Goal: Information Seeking & Learning: Learn about a topic

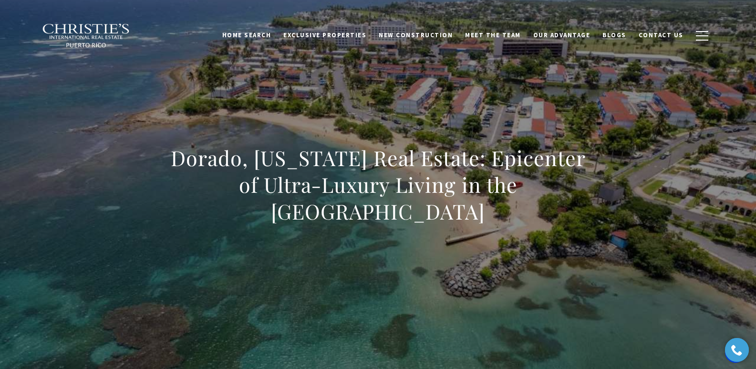
click at [617, 36] on span "Blogs" at bounding box center [615, 35] width 24 height 8
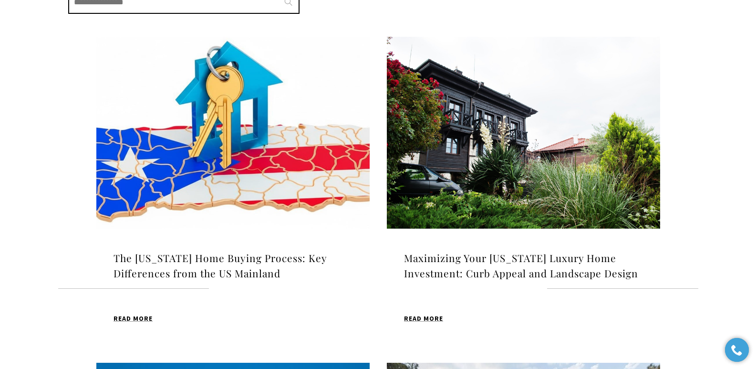
scroll to position [288, 0]
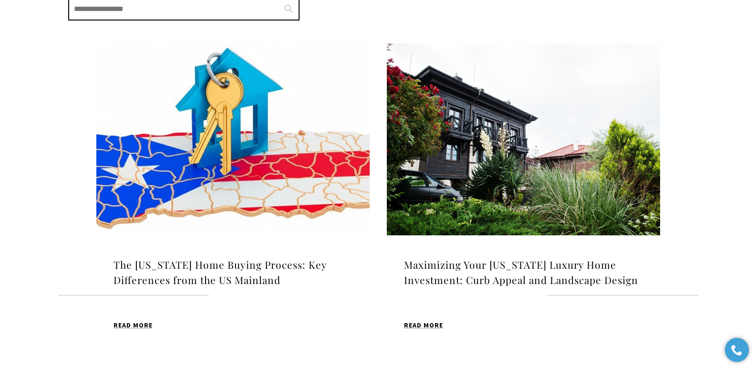
click at [249, 151] on img at bounding box center [232, 139] width 273 height 192
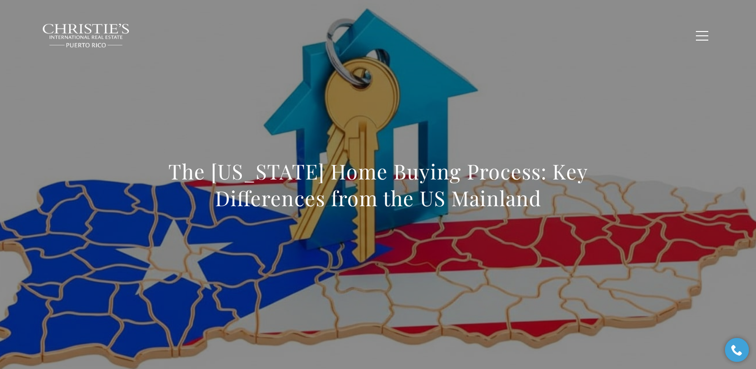
drag, startPoint x: 149, startPoint y: 163, endPoint x: 631, endPoint y: 223, distance: 485.3
click at [631, 223] on div "The Puerto Rico Home Buying Process: Key Differences from the US Mainland" at bounding box center [378, 191] width 668 height 286
copy h1 "The Puerto Rico Home Buying Process: Key Differences from the US Mainland"
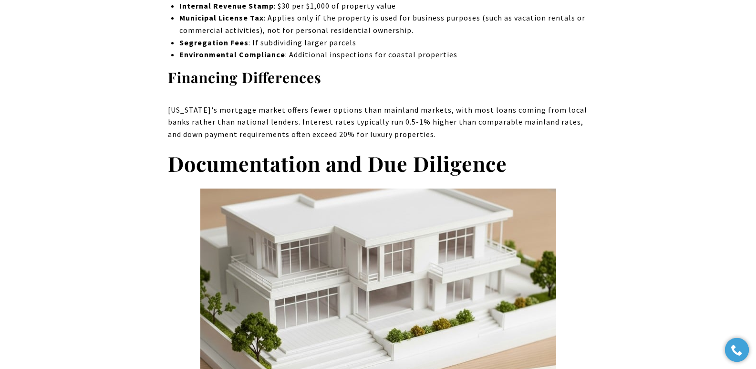
scroll to position [2985, 0]
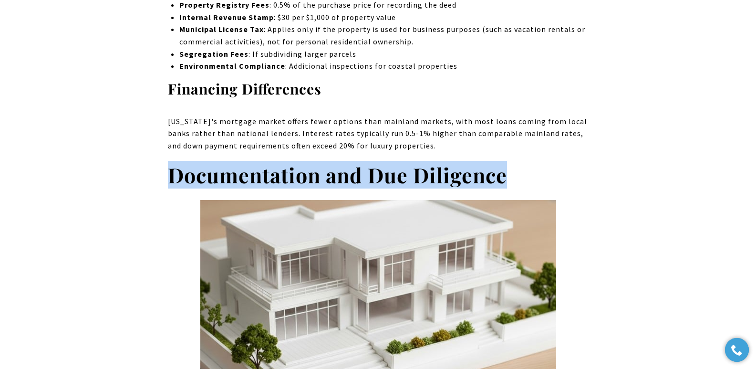
drag, startPoint x: 165, startPoint y: 126, endPoint x: 556, endPoint y: 127, distance: 391.8
copy strong "Documentation and Due Diligence"
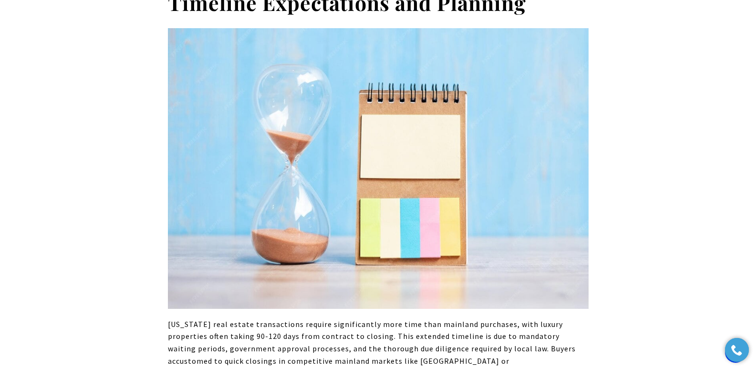
scroll to position [4419, 0]
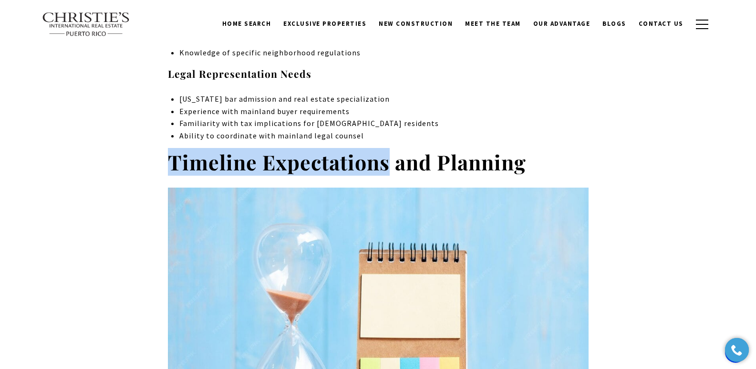
drag, startPoint x: 170, startPoint y: 113, endPoint x: 387, endPoint y: 119, distance: 216.8
click at [387, 148] on strong "Timeline Expectations and Planning" at bounding box center [347, 162] width 358 height 28
copy strong "Timeline Expectations"
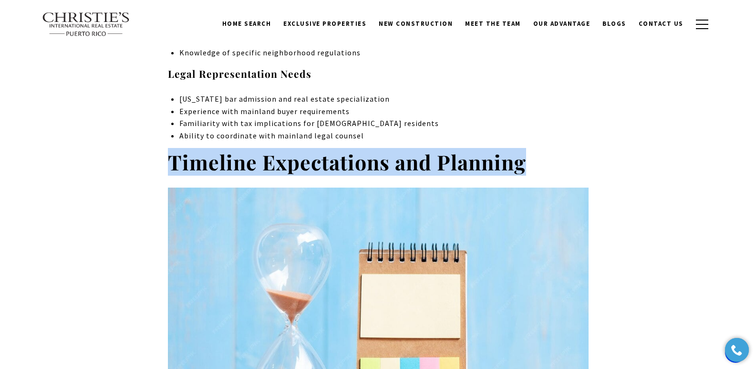
drag, startPoint x: 526, startPoint y: 112, endPoint x: 174, endPoint y: 109, distance: 352.2
click at [174, 148] on strong "Timeline Expectations and Planning" at bounding box center [347, 162] width 358 height 28
copy strong "Timeline Expectations and Planning"
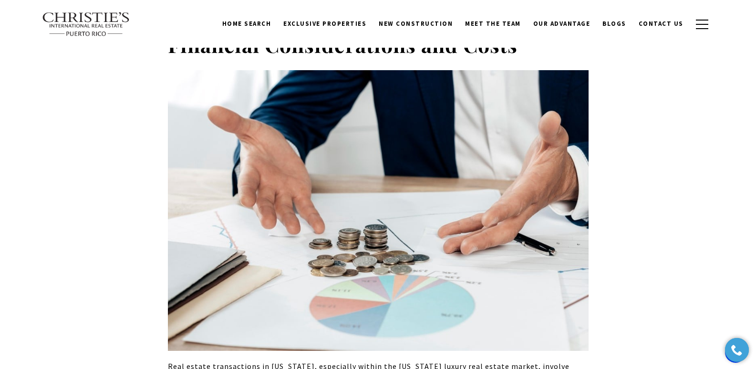
scroll to position [2324, 0]
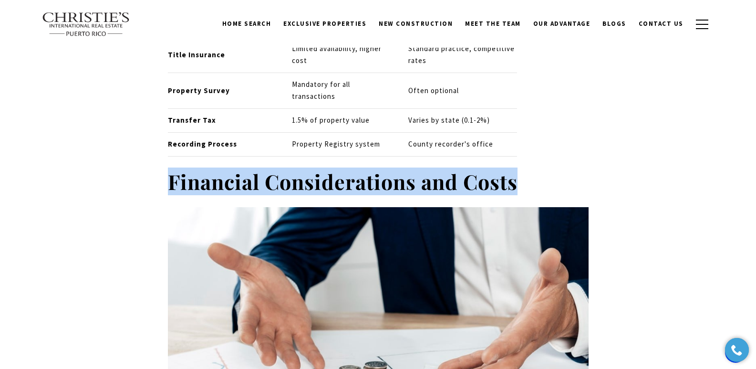
drag, startPoint x: 169, startPoint y: 134, endPoint x: 538, endPoint y: 128, distance: 369.0
click at [538, 168] on h2 "Financial Considerations and Costs" at bounding box center [378, 181] width 421 height 27
copy strong "Financial Considerations and Costs"
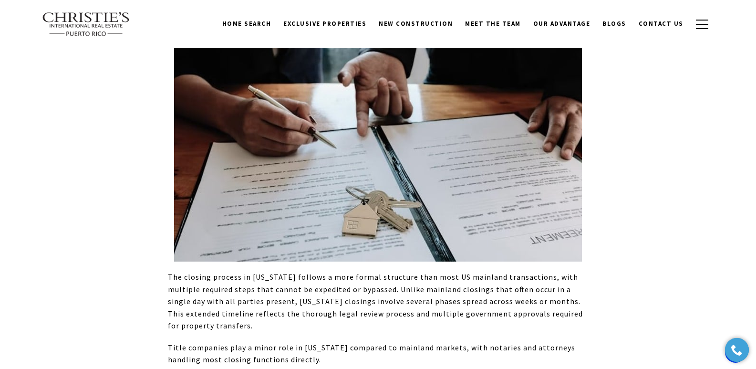
scroll to position [1801, 0]
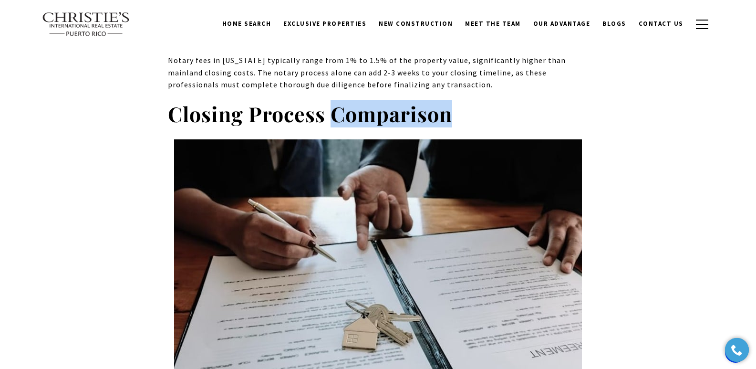
drag, startPoint x: 407, startPoint y: 64, endPoint x: 336, endPoint y: 65, distance: 71.1
click at [336, 101] on h2 "Closing Process Comparison" at bounding box center [378, 114] width 421 height 27
click at [328, 100] on strong "Closing Process Comparison" at bounding box center [310, 114] width 284 height 28
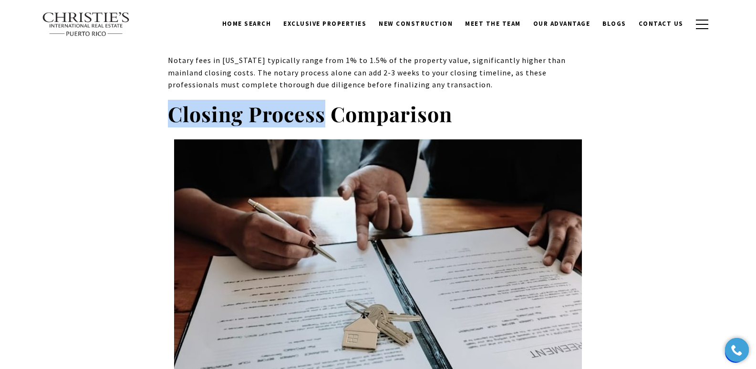
drag, startPoint x: 325, startPoint y: 66, endPoint x: 163, endPoint y: 65, distance: 162.3
copy strong "Closing Process"
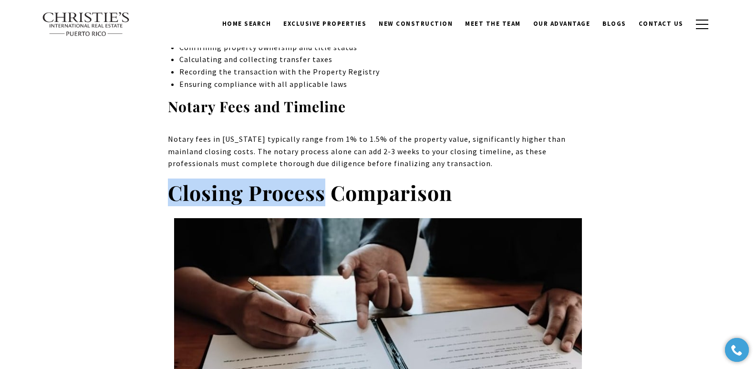
scroll to position [1155, 0]
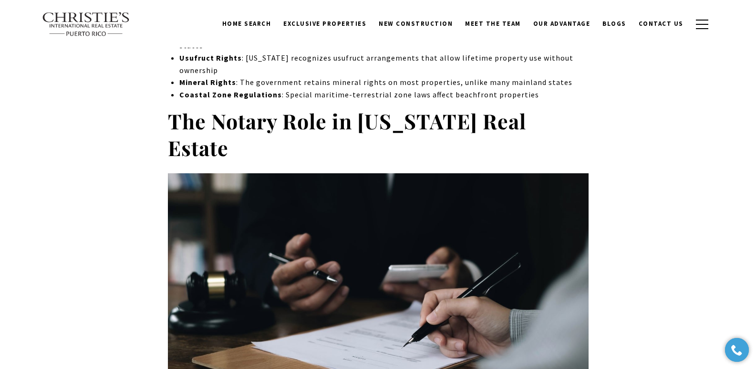
drag, startPoint x: 162, startPoint y: 101, endPoint x: 680, endPoint y: 106, distance: 518.3
copy strong "The Notary Role in Puerto Rico Real Estate"
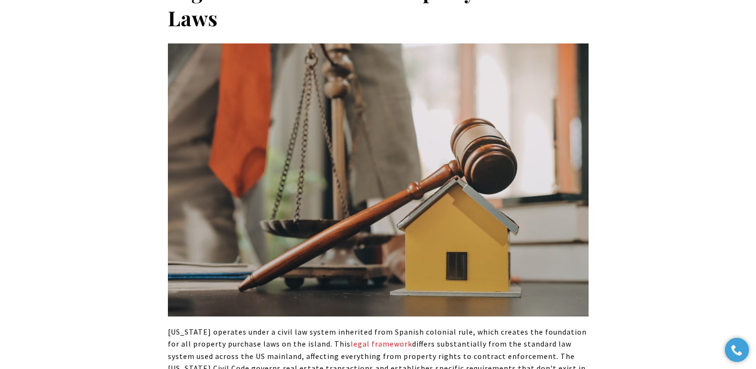
scroll to position [323, 0]
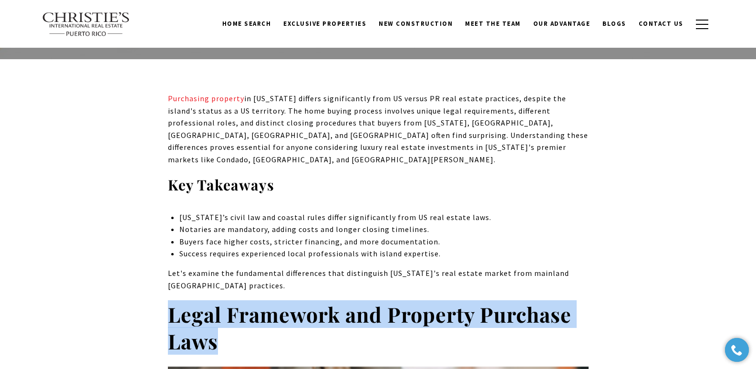
drag, startPoint x: 167, startPoint y: 302, endPoint x: 227, endPoint y: 337, distance: 70.2
copy strong "Legal Framework and Property Purchase Laws"
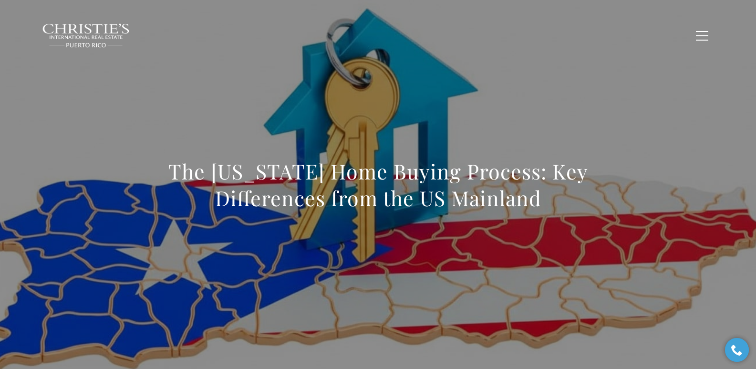
drag, startPoint x: 182, startPoint y: 174, endPoint x: 618, endPoint y: 217, distance: 437.9
click at [618, 217] on div "The Puerto Rico Home Buying Process: Key Differences from the US Mainland" at bounding box center [378, 191] width 668 height 286
copy h1 "The Puerto Rico Home Buying Process: Key Differences from the US Mainland"
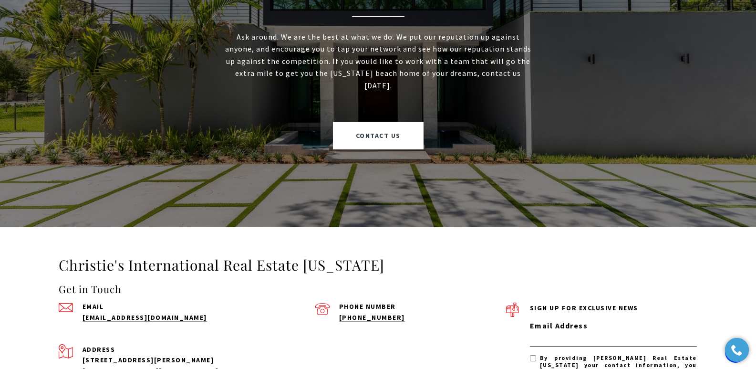
scroll to position [501, 0]
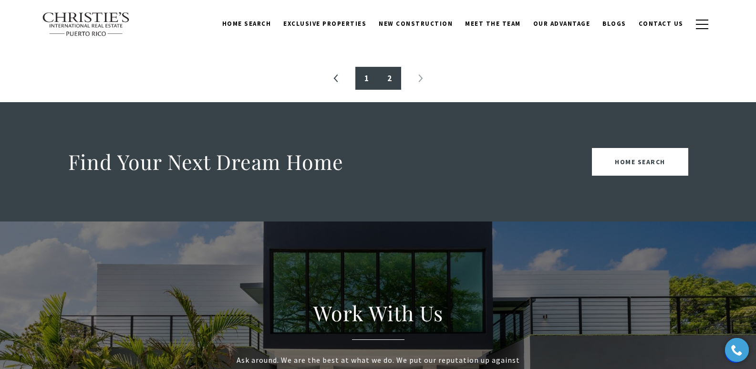
click at [366, 87] on link "1" at bounding box center [367, 78] width 23 height 23
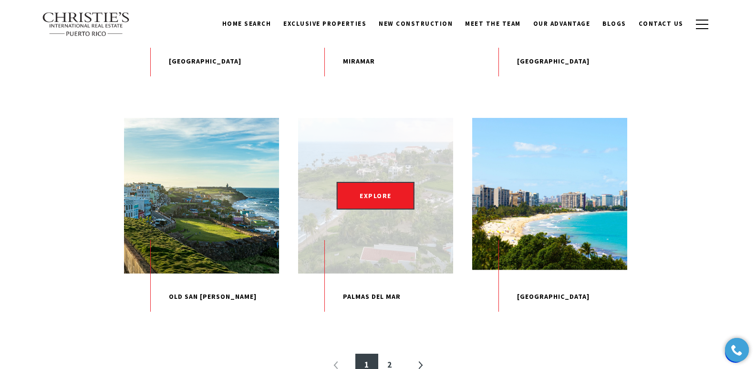
scroll to position [932, 0]
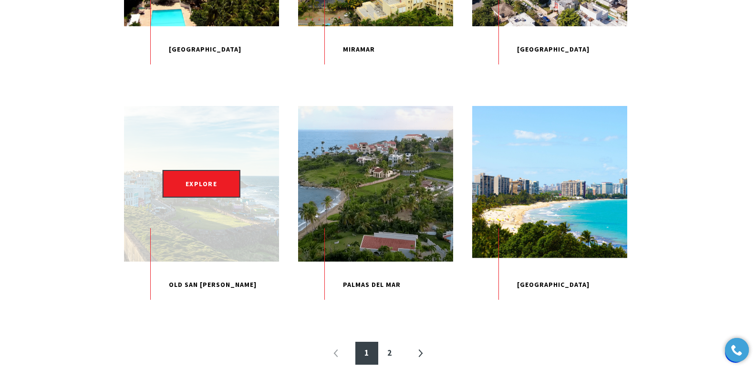
click at [205, 241] on div "EXPLORE" at bounding box center [201, 183] width 155 height 155
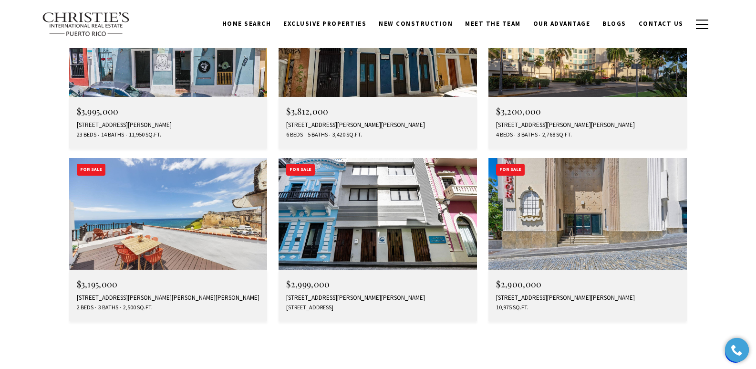
scroll to position [2824, 0]
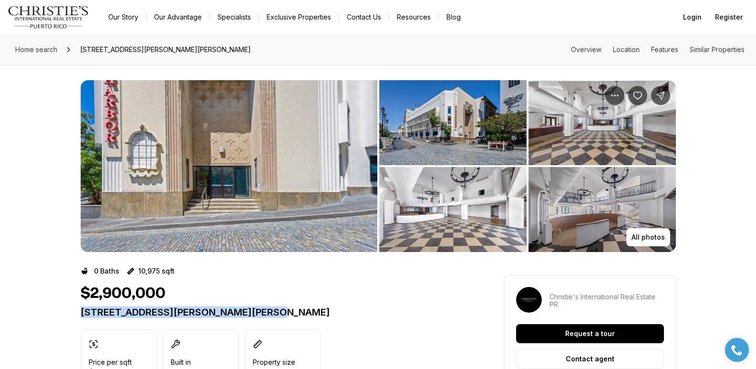
drag, startPoint x: 82, startPoint y: 315, endPoint x: 282, endPoint y: 316, distance: 200.5
click at [282, 316] on p "201-202 TIZOL ST SAN JUAN PR, 00901" at bounding box center [275, 311] width 389 height 11
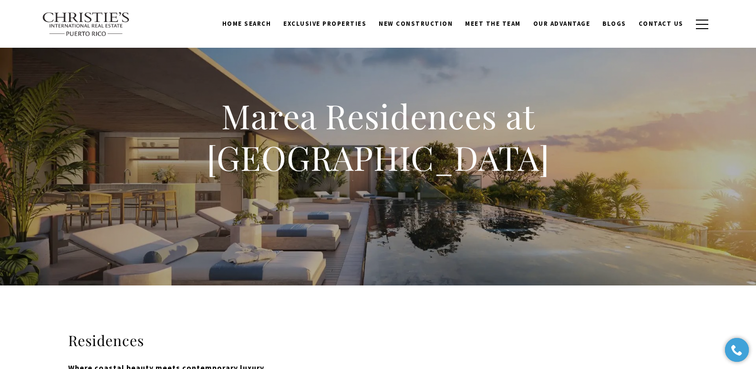
scroll to position [926, 0]
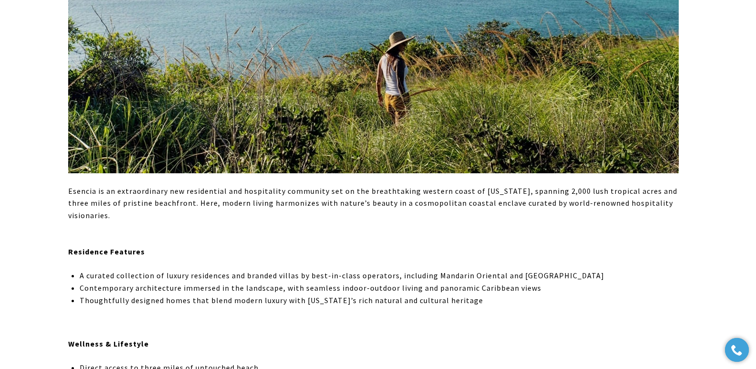
scroll to position [889, 0]
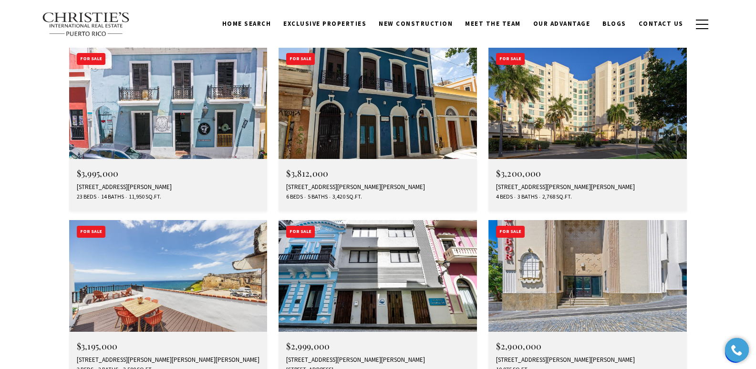
scroll to position [3079, 0]
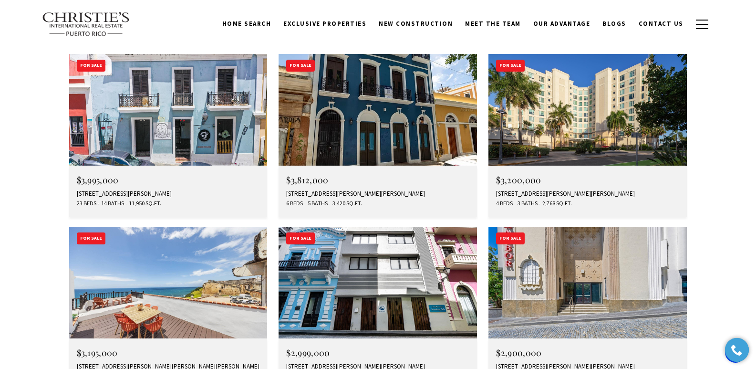
click at [354, 227] on img at bounding box center [378, 283] width 199 height 112
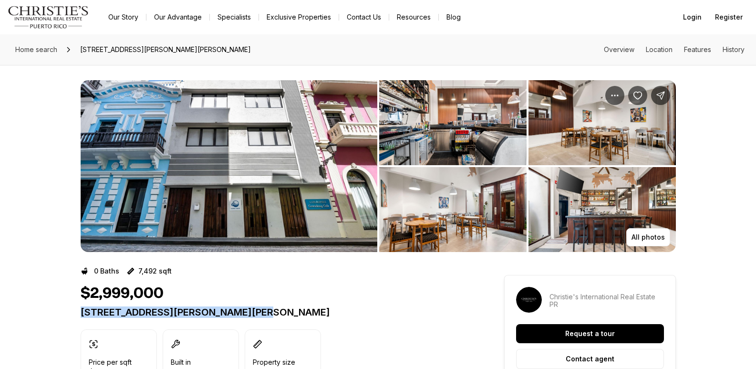
drag, startPoint x: 80, startPoint y: 310, endPoint x: 270, endPoint y: 307, distance: 190.0
click at [270, 307] on p "[STREET_ADDRESS][PERSON_NAME][PERSON_NAME]" at bounding box center [275, 311] width 389 height 11
copy p "[STREET_ADDRESS][PERSON_NAME][PERSON_NAME]"
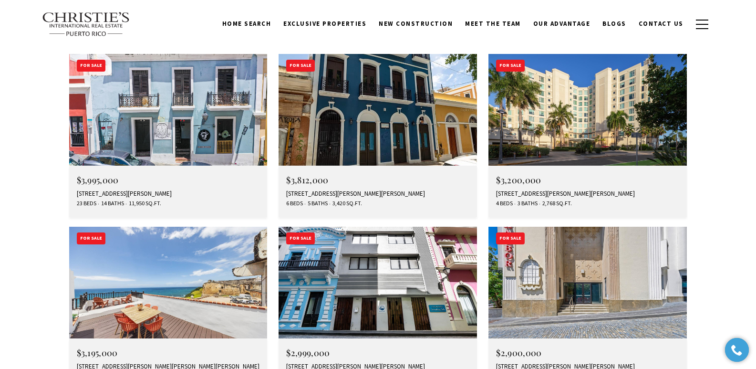
click at [106, 363] on div "[STREET_ADDRESS][PERSON_NAME][PERSON_NAME][PERSON_NAME]" at bounding box center [168, 367] width 183 height 8
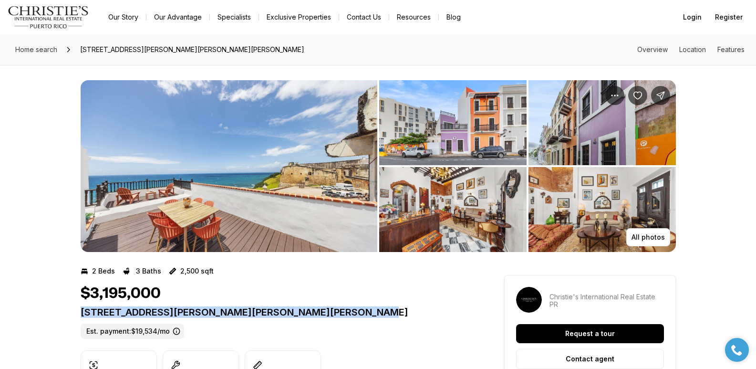
drag, startPoint x: 82, startPoint y: 309, endPoint x: 381, endPoint y: 320, distance: 299.9
click at [381, 320] on div "[STREET_ADDRESS][PERSON_NAME][PERSON_NAME][PERSON_NAME] Est. payment: $19,534/mo" at bounding box center [275, 322] width 389 height 32
copy p "[STREET_ADDRESS][PERSON_NAME][PERSON_NAME][PERSON_NAME]"
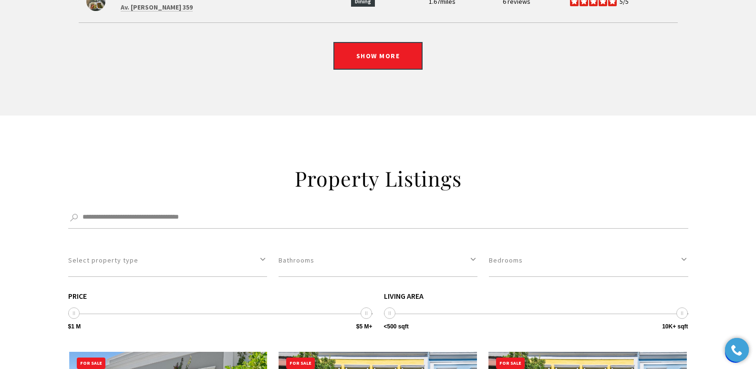
scroll to position [2615, 0]
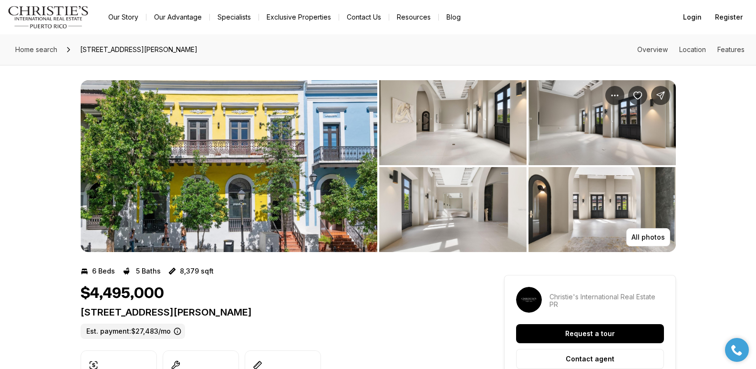
drag, startPoint x: 277, startPoint y: 305, endPoint x: 63, endPoint y: 316, distance: 214.6
copy p "255 RECINTO SUR SAN JUAN PR, 00901"
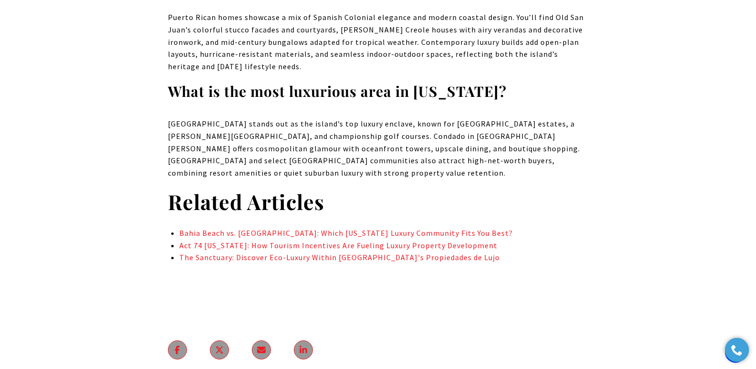
scroll to position [4359, 0]
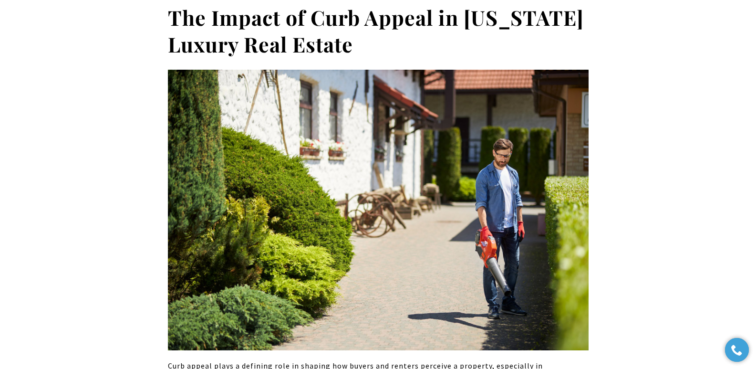
scroll to position [691, 0]
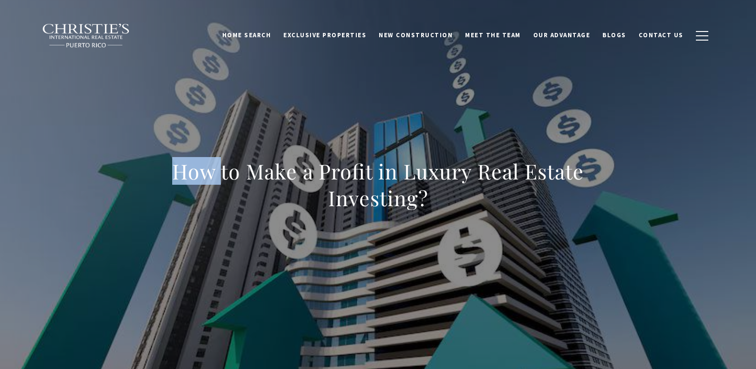
click at [223, 171] on h1 "How to Make a Profit in Luxury Real Estate Investing?" at bounding box center [378, 184] width 421 height 53
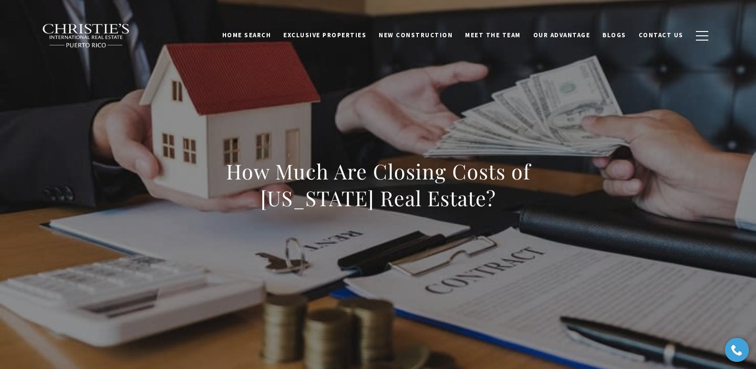
drag, startPoint x: 299, startPoint y: 209, endPoint x: 310, endPoint y: 185, distance: 26.3
click at [299, 206] on h1 "How Much Are Closing Costs of Puerto Rico Real Estate?" at bounding box center [378, 184] width 421 height 53
drag, startPoint x: 169, startPoint y: 176, endPoint x: 449, endPoint y: 209, distance: 282.0
click at [449, 209] on h1 "How Much Are Closing Costs of Puerto Rico Real Estate?" at bounding box center [378, 184] width 421 height 53
copy h1 "How Much Are Closing Costs of Puerto Rico Real Estate?"
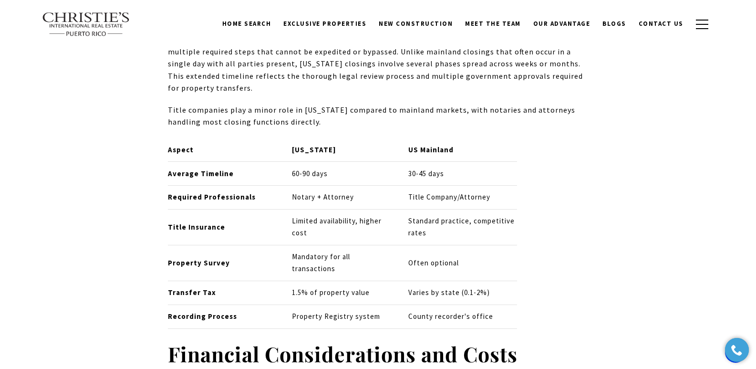
scroll to position [1901, 0]
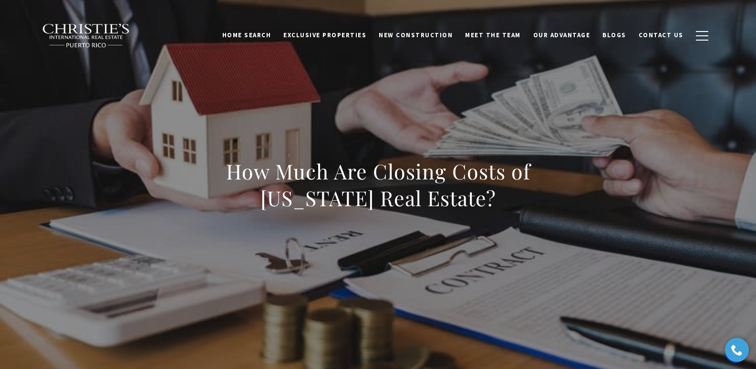
click at [506, 93] on div "How Much Are Closing Costs of Puerto Rico Real Estate?" at bounding box center [378, 191] width 668 height 286
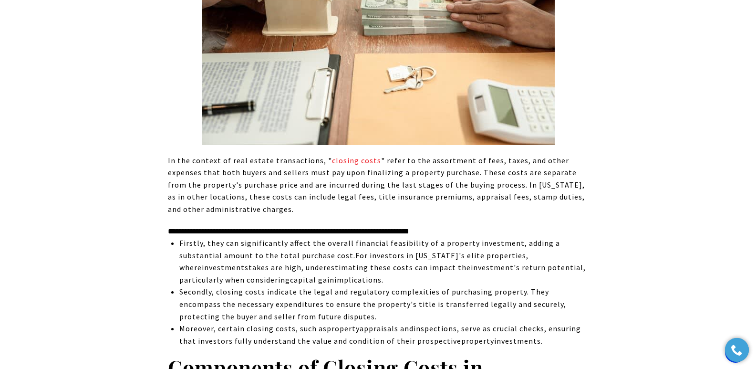
scroll to position [1431, 0]
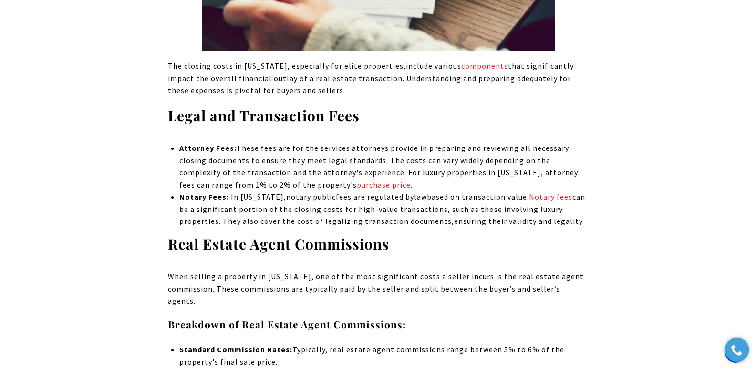
click at [378, 181] on li "Attorney Fees: These fees are for the services attorneys provide in preparing a…" at bounding box center [383, 166] width 409 height 49
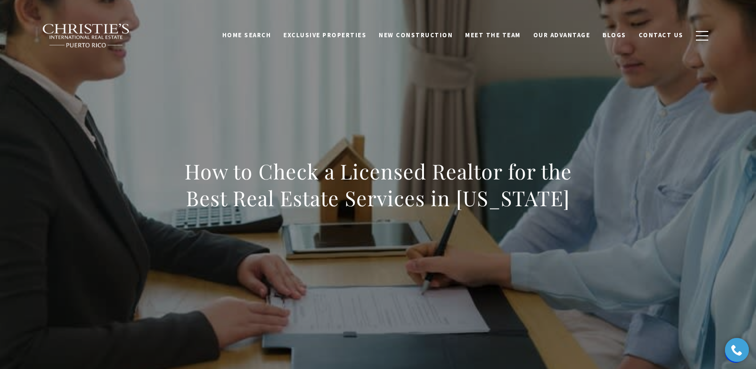
drag, startPoint x: 434, startPoint y: 203, endPoint x: 567, endPoint y: 201, distance: 133.2
click at [567, 201] on h1 "How to Check a Licensed Realtor for the Best Real Estate Services in [US_STATE]" at bounding box center [378, 184] width 421 height 53
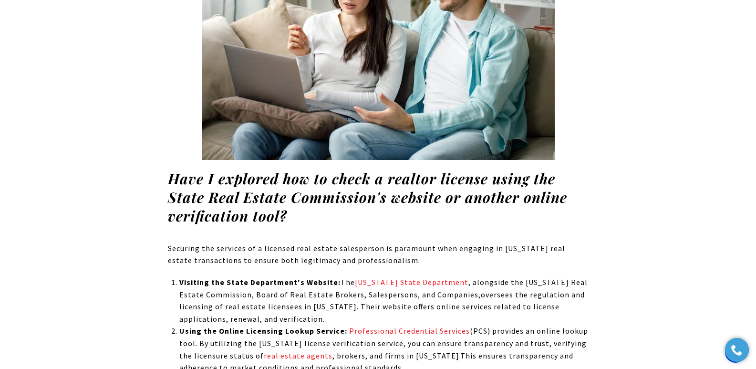
scroll to position [1326, 0]
